Goal: Information Seeking & Learning: Understand process/instructions

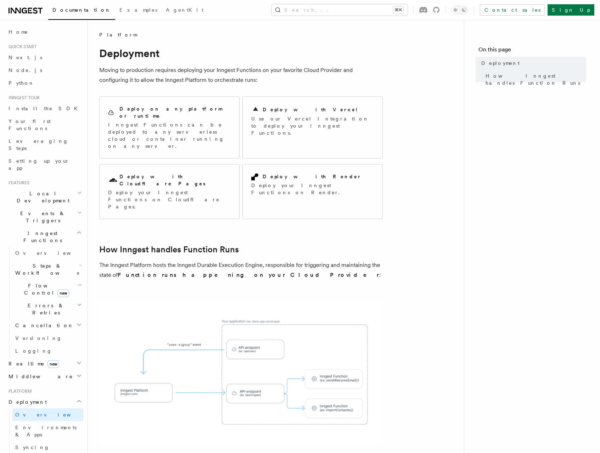
click at [29, 7] on icon at bounding box center [25, 10] width 34 height 8
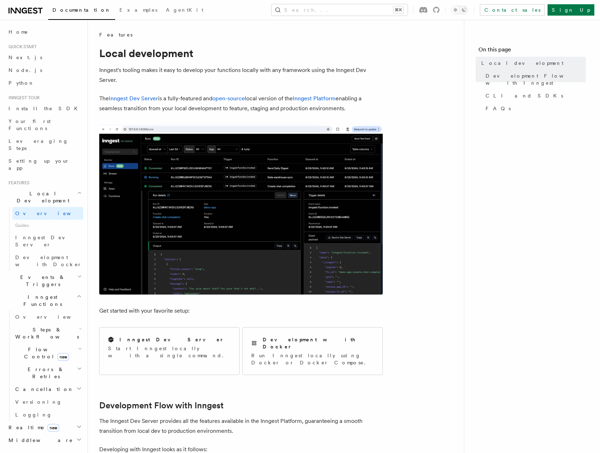
click at [184, 99] on p "The Inngest Dev Server is a fully-featured and open-source local version of the…" at bounding box center [240, 103] width 283 height 20
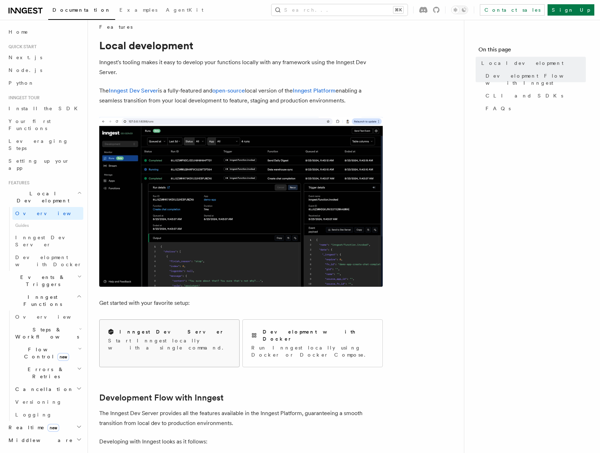
scroll to position [6, 0]
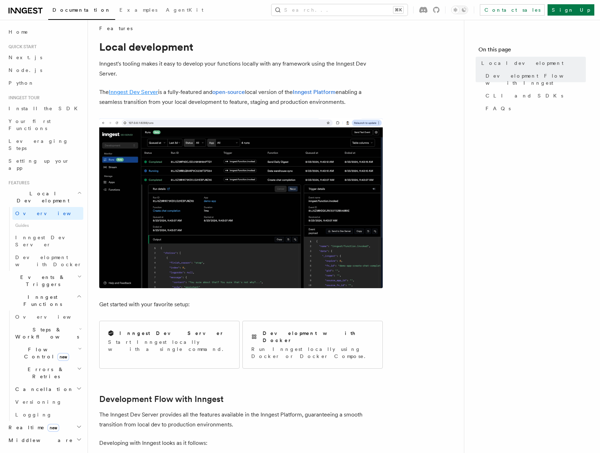
click at [144, 93] on link "Inngest Dev Server" at bounding box center [133, 92] width 49 height 7
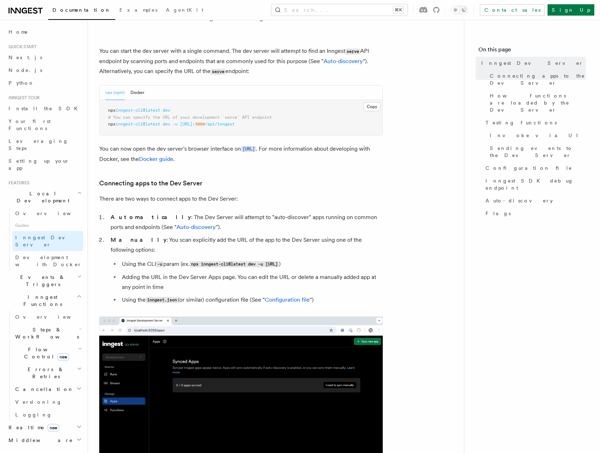
scroll to position [93, 0]
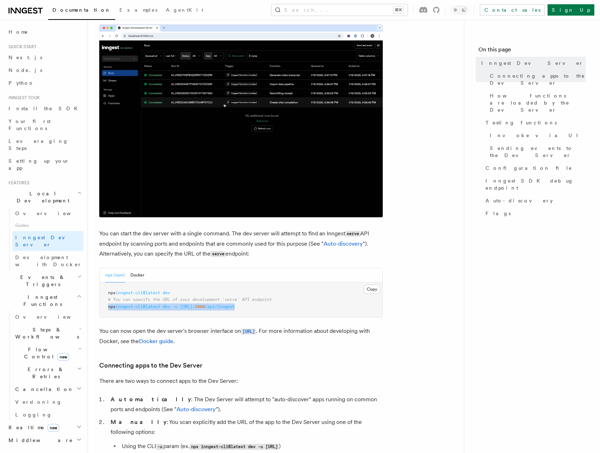
drag, startPoint x: 108, startPoint y: 305, endPoint x: 270, endPoint y: 308, distance: 162.6
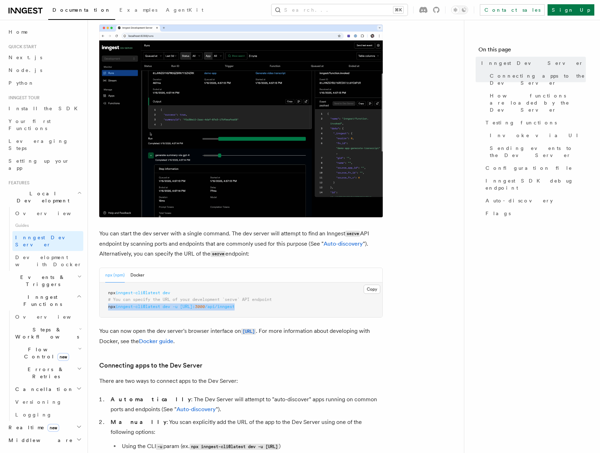
click at [270, 308] on pre "npx inngest-cli@latest dev # You can specify the URL of your development `serve…" at bounding box center [241, 299] width 283 height 35
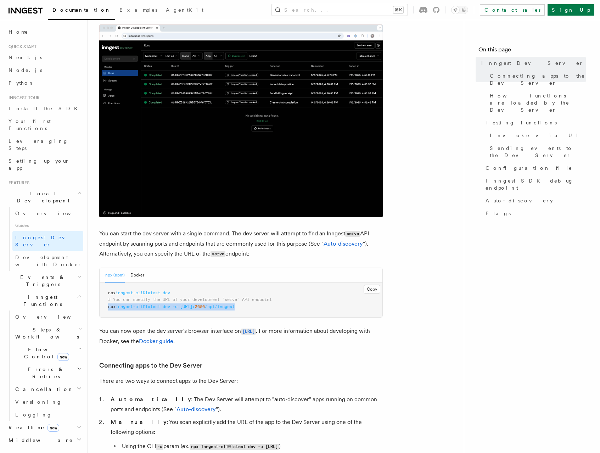
copy span "npx inngest-cli@latest dev -u http://localhost: 3000 /api/inngest"
